Goal: Transaction & Acquisition: Purchase product/service

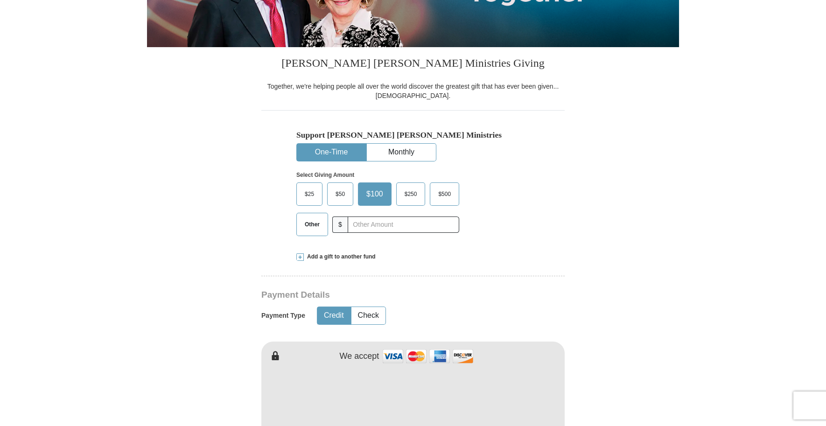
click at [342, 197] on span "$50" at bounding box center [340, 194] width 19 height 14
click at [0, 0] on input "$50" at bounding box center [0, 0] width 0 height 0
click at [331, 320] on button "Credit" at bounding box center [333, 315] width 33 height 17
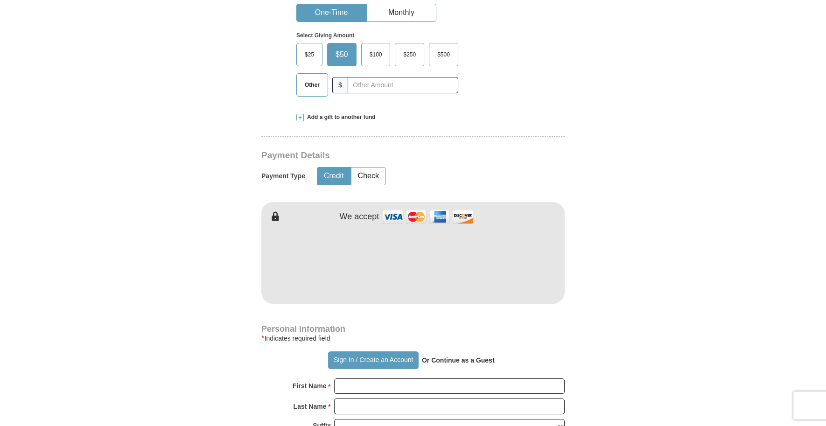
scroll to position [373, 0]
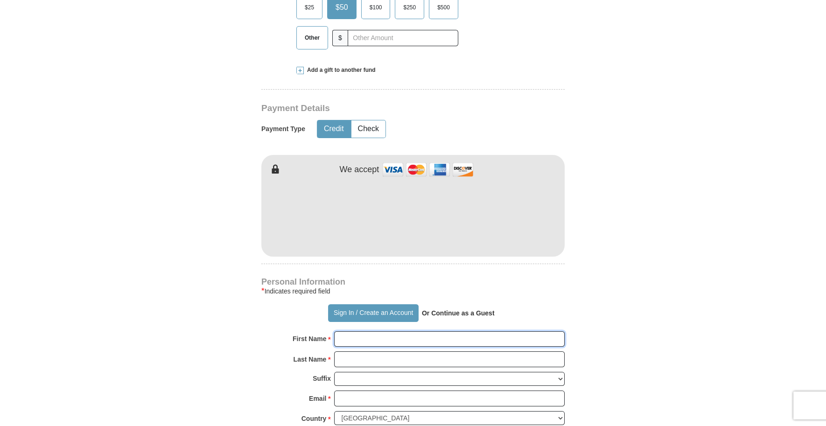
click at [358, 344] on input "First Name *" at bounding box center [449, 339] width 230 height 16
type input "[PERSON_NAME]"
type input "Hare"
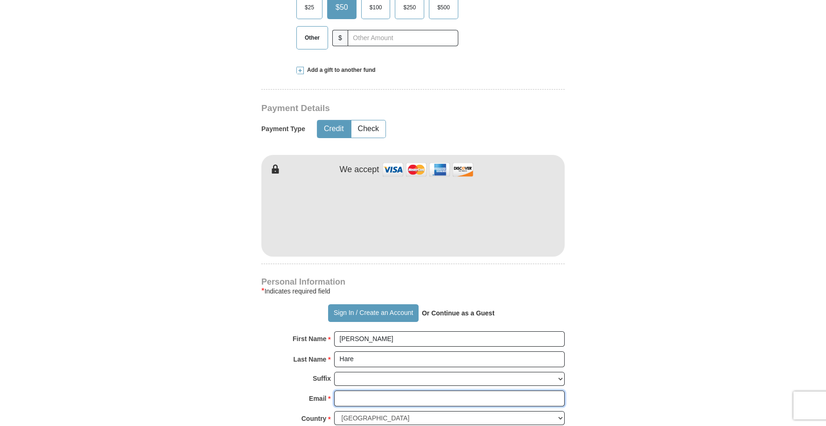
type input "[EMAIL_ADDRESS][PERSON_NAME][DOMAIN_NAME]"
type input "[STREET_ADDRESS]"
type input "[GEOGRAPHIC_DATA]"
select select "NE"
type input "68108"
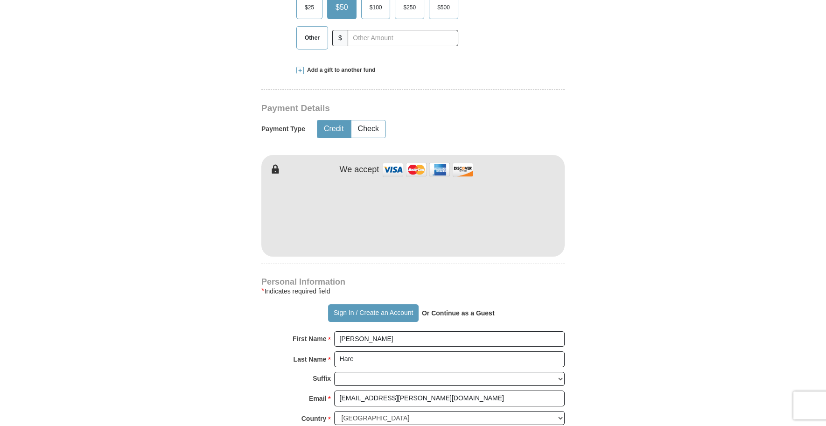
type input "4027343658"
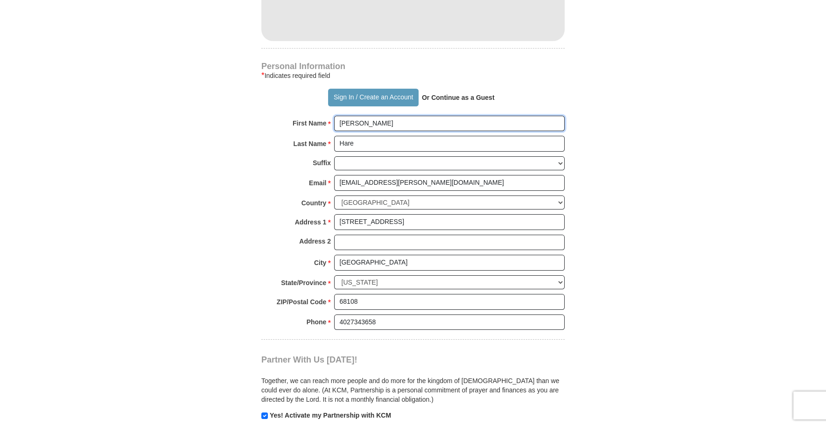
scroll to position [700, 0]
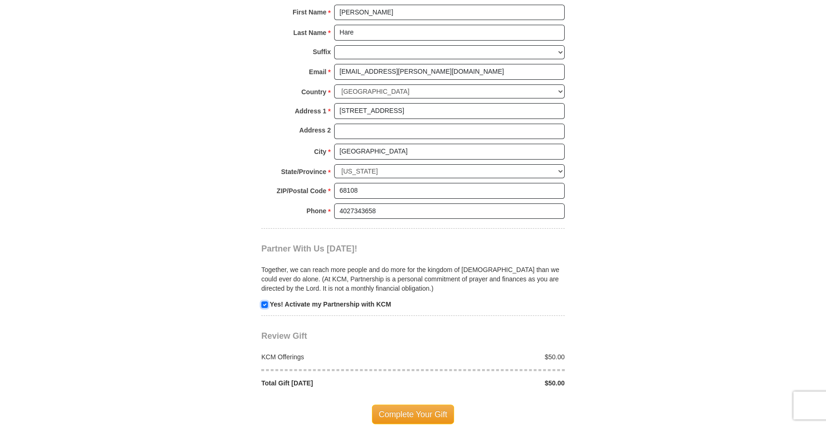
click at [262, 306] on input "checkbox" at bounding box center [264, 304] width 7 height 7
checkbox input "false"
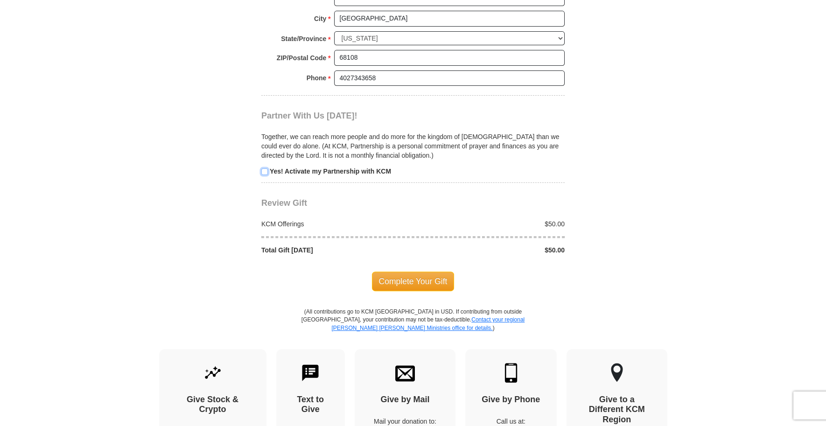
scroll to position [886, 0]
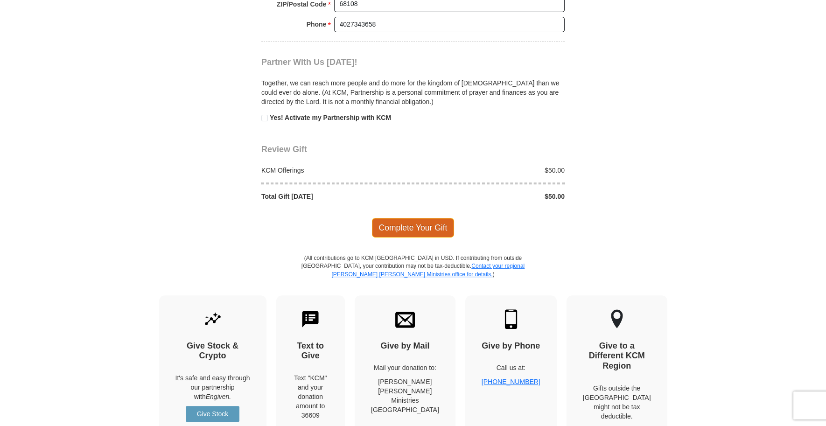
click at [409, 227] on span "Complete Your Gift" at bounding box center [413, 228] width 83 height 20
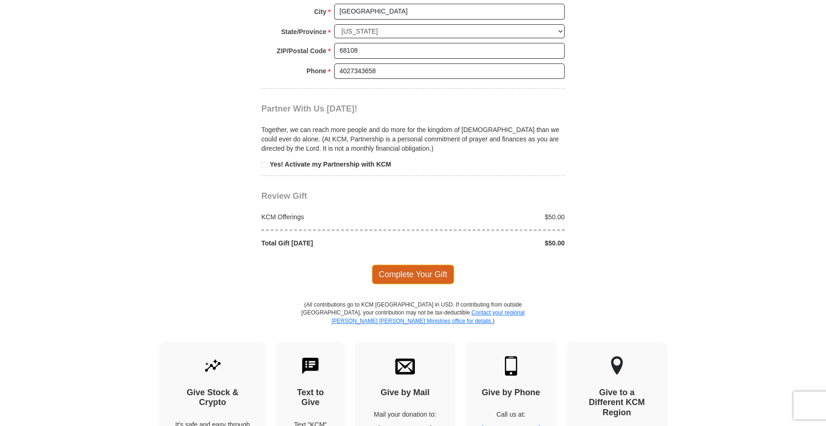
click at [412, 279] on span "Complete Your Gift" at bounding box center [413, 275] width 83 height 20
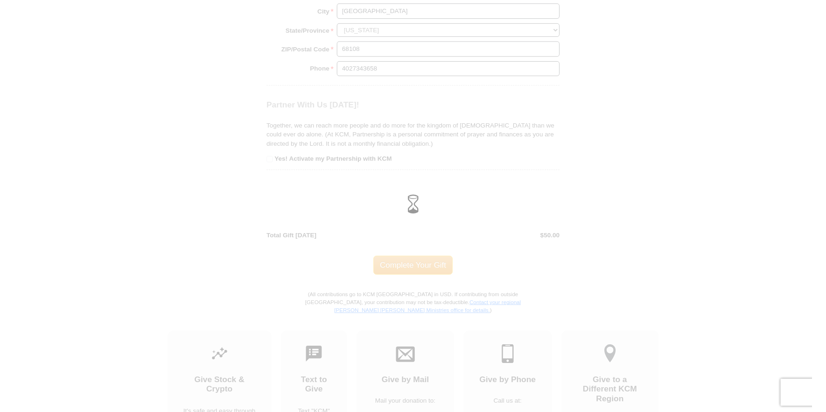
scroll to position [840, 0]
